Goal: Information Seeking & Learning: Learn about a topic

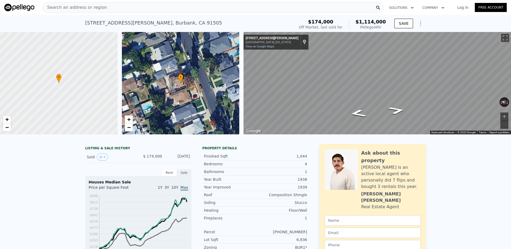
scroll to position [0, 232]
click at [146, 9] on div "Search an address or region" at bounding box center [213, 7] width 341 height 11
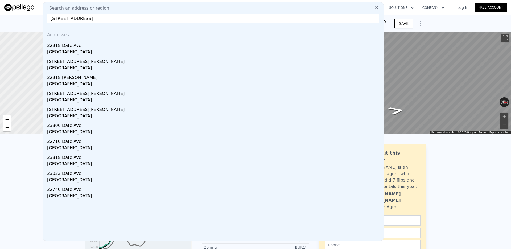
click at [120, 49] on div "[GEOGRAPHIC_DATA]" at bounding box center [214, 52] width 334 height 7
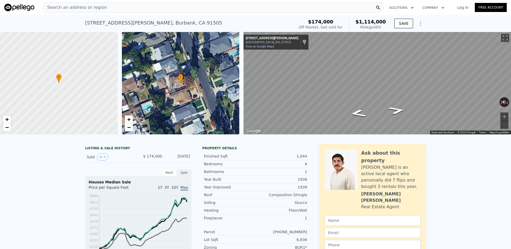
type input "3"
type input "1296"
type input "2238"
type input "5052"
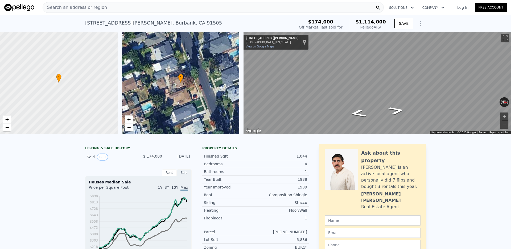
type input "8865"
type input "$ 1,396,000"
type input "$ 24,845"
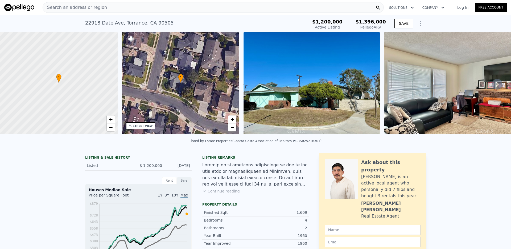
click at [152, 7] on div "Search an address or region" at bounding box center [213, 7] width 341 height 11
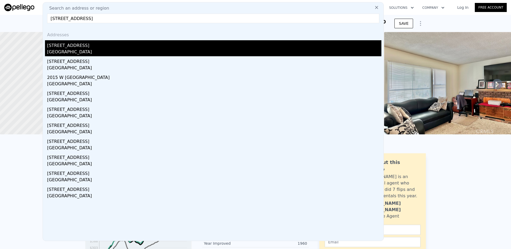
type input "[STREET_ADDRESS]"
click at [91, 44] on div "[STREET_ADDRESS]" at bounding box center [214, 44] width 334 height 9
